Goal: Manage account settings

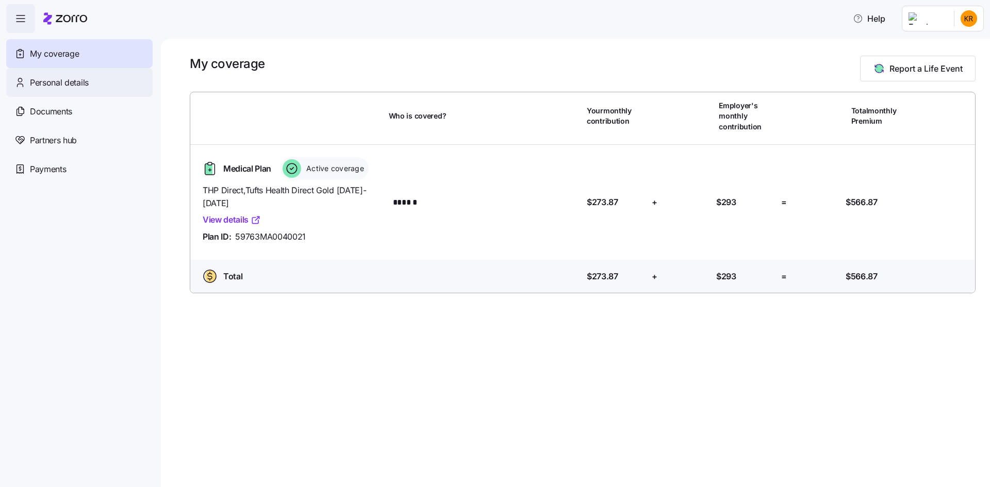
click at [73, 82] on span "Personal details" at bounding box center [59, 82] width 59 height 13
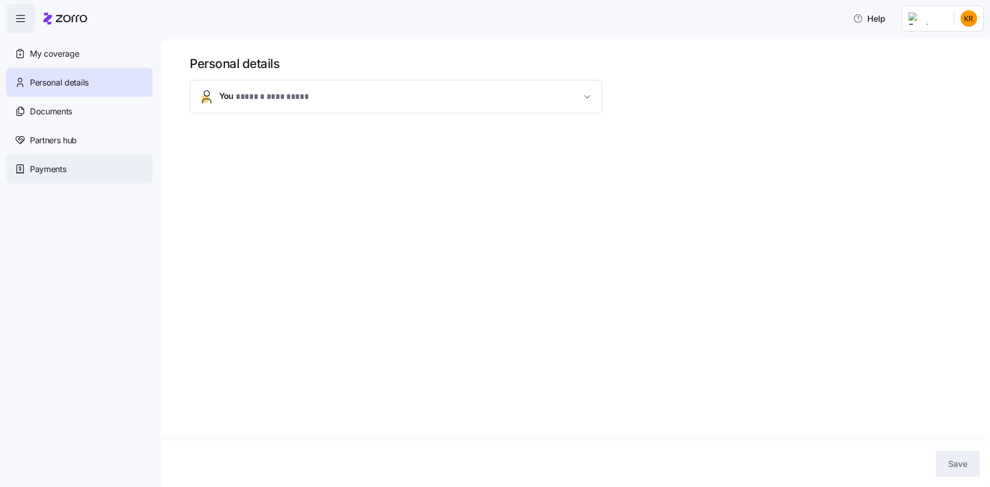
click at [53, 167] on span "Payments" at bounding box center [48, 169] width 36 height 13
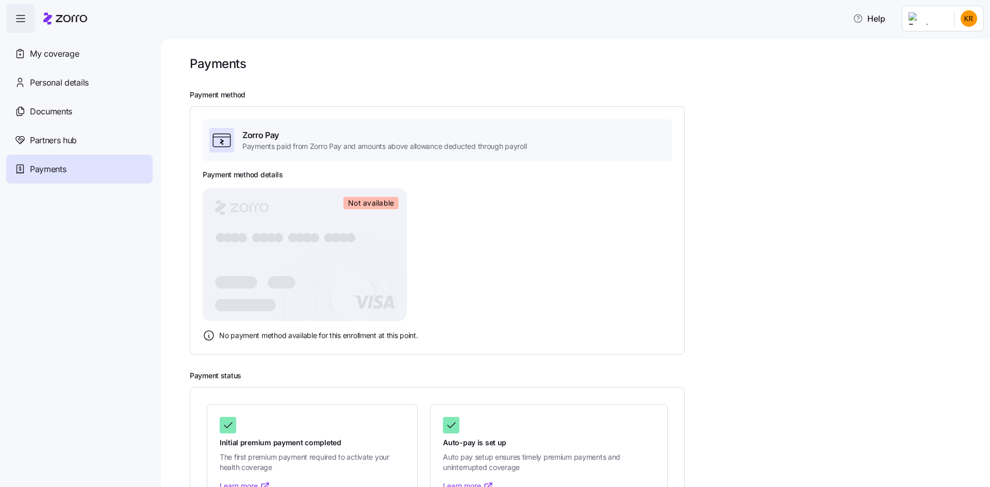
scroll to position [47, 0]
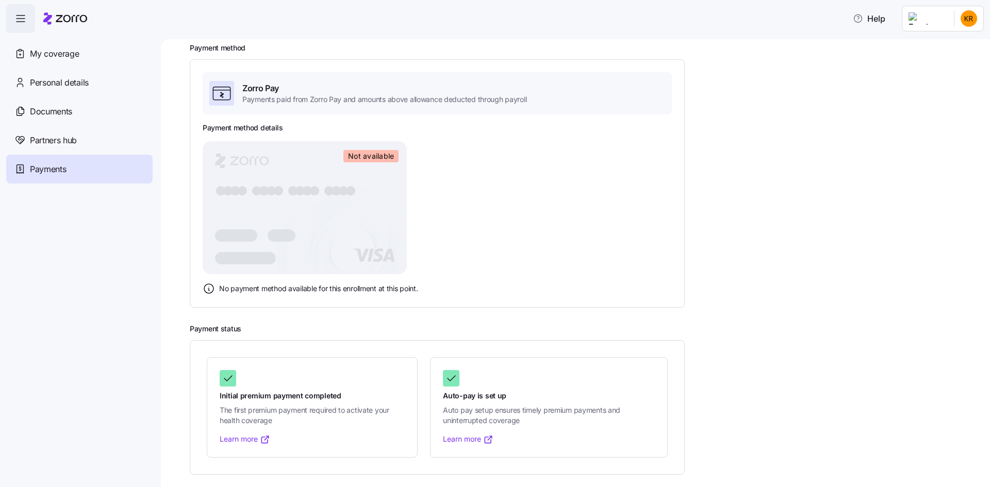
click at [970, 21] on html "Help My coverage Personal details Documents Partners hub Payments Payments Paym…" at bounding box center [495, 240] width 990 height 481
click at [934, 61] on div "Log out" at bounding box center [941, 62] width 40 height 11
